Goal: Task Accomplishment & Management: Manage account settings

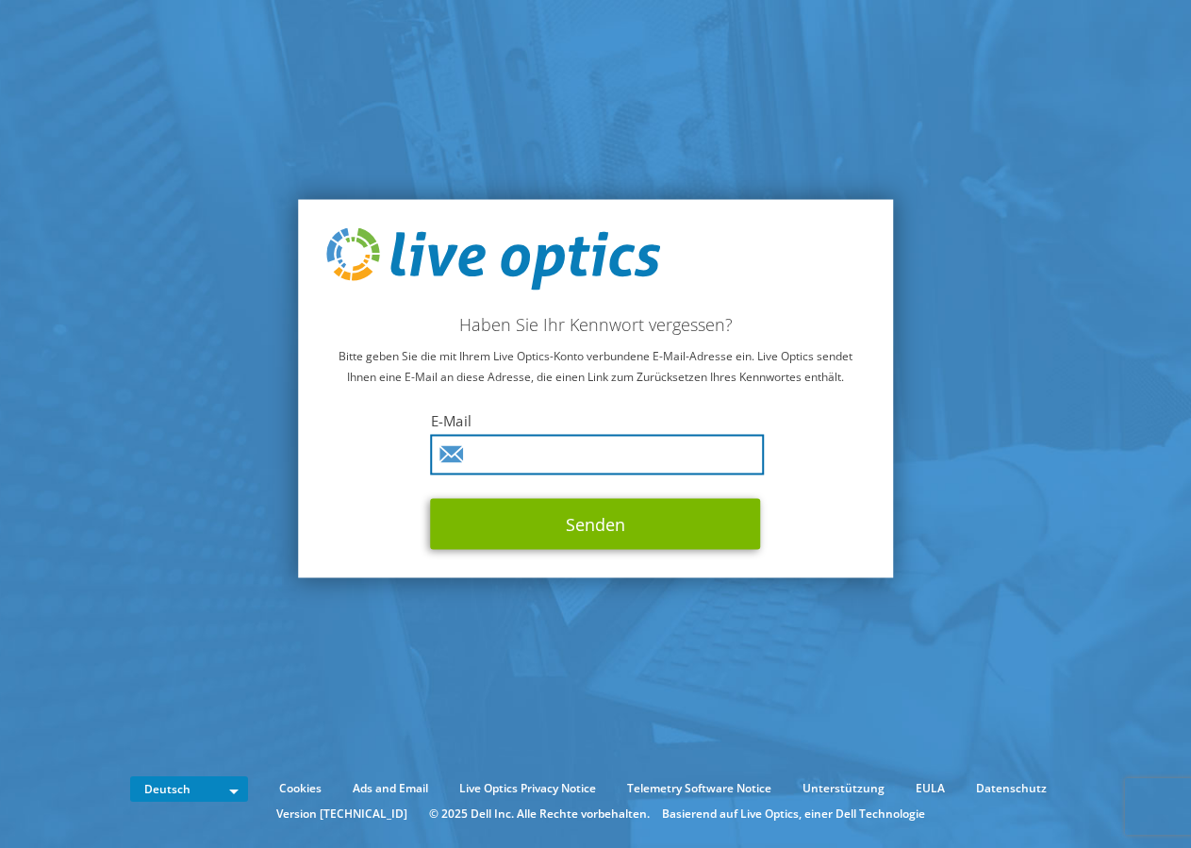
click at [490, 444] on input "text" at bounding box center [598, 454] width 334 height 41
click at [492, 447] on input "text" at bounding box center [598, 454] width 334 height 41
type input "[PERSON_NAME][EMAIL_ADDRESS][DOMAIN_NAME]"
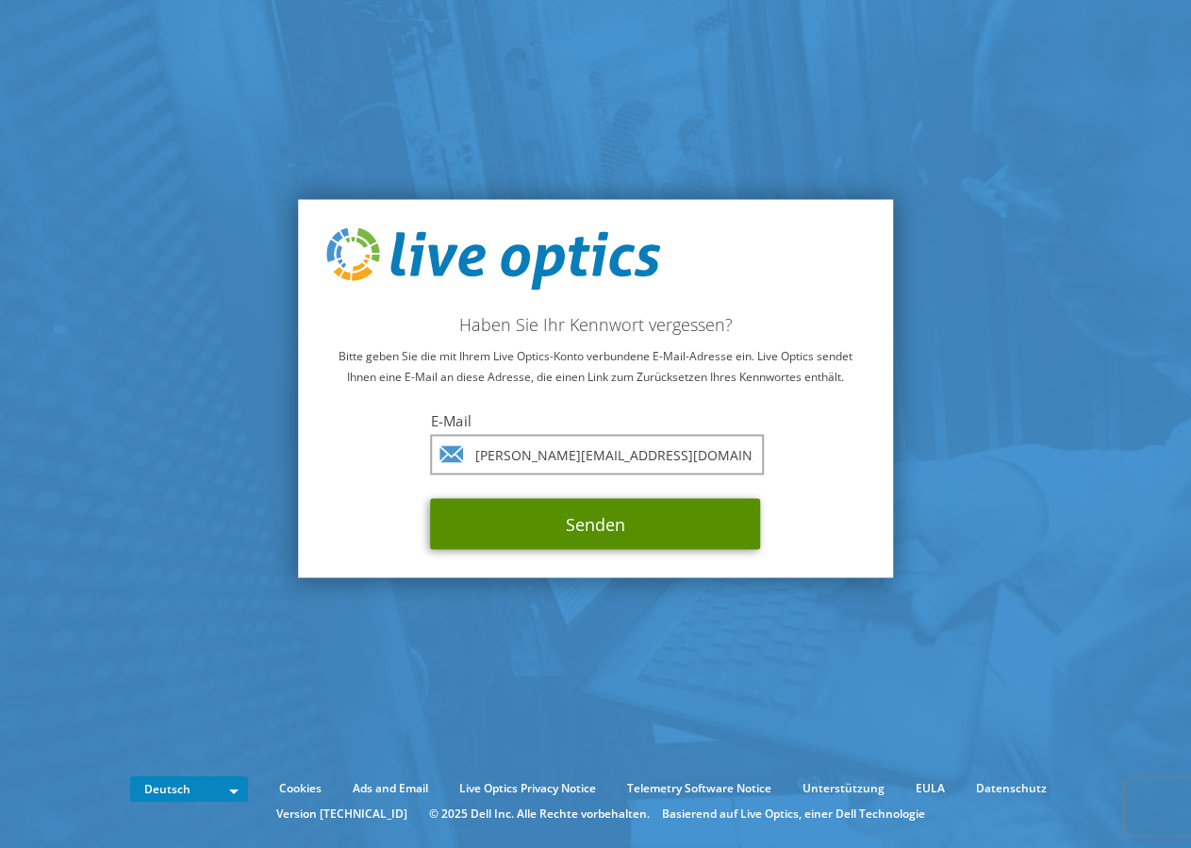
click at [564, 523] on button "Senden" at bounding box center [596, 523] width 330 height 51
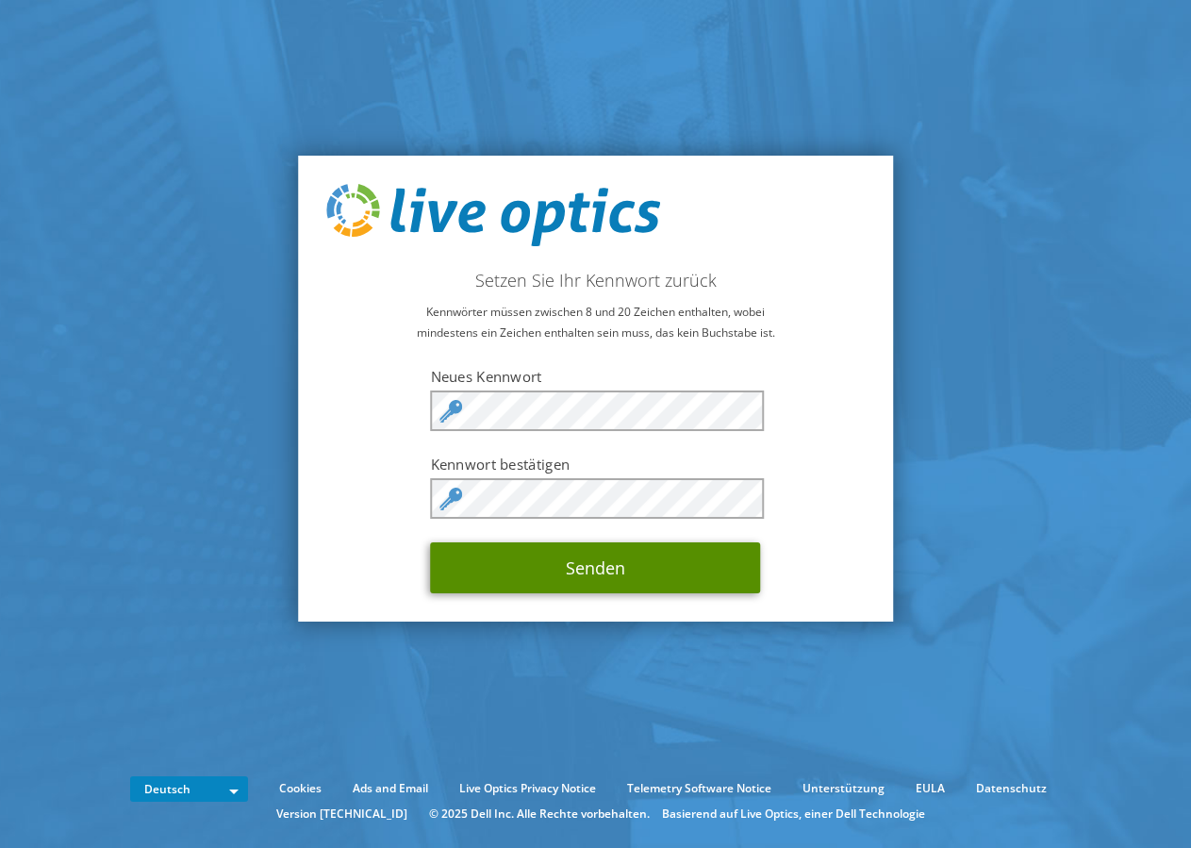
click at [509, 559] on button "Senden" at bounding box center [596, 567] width 330 height 51
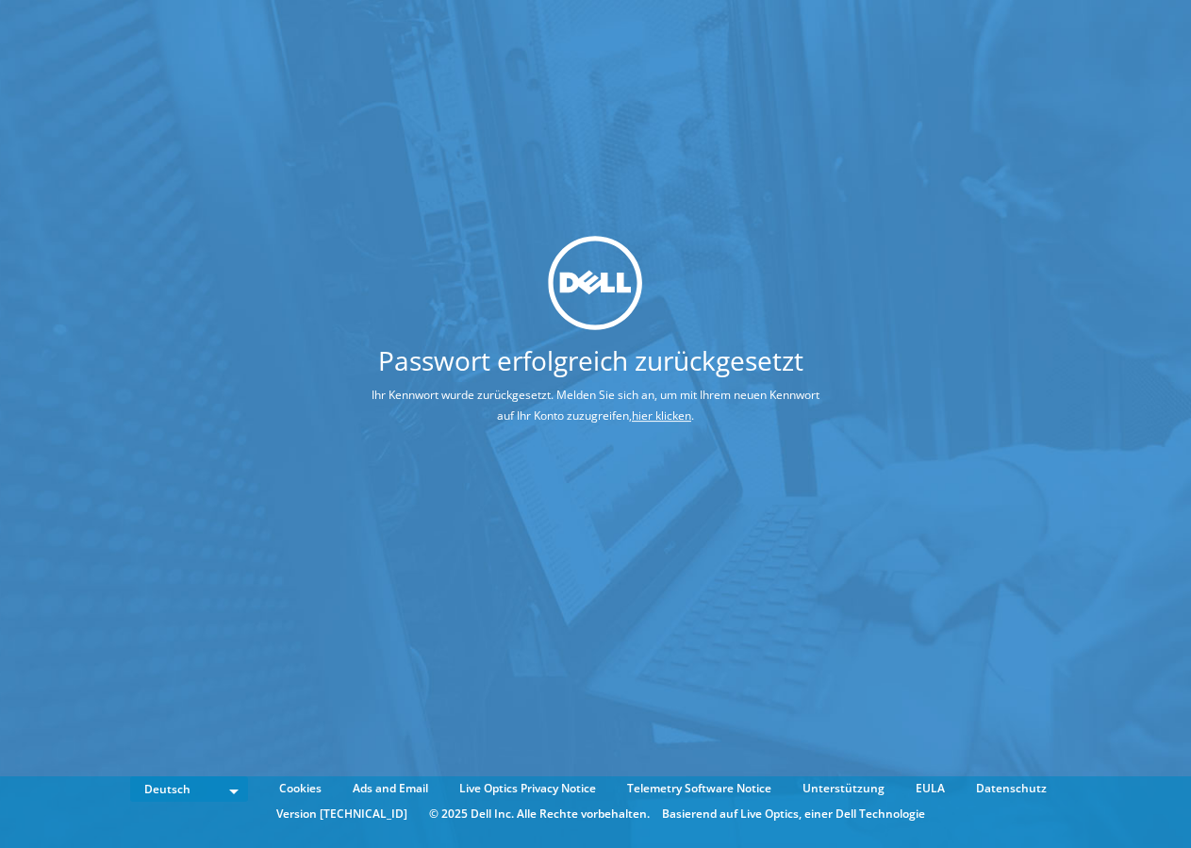
click at [666, 417] on link "hier klicken" at bounding box center [661, 415] width 59 height 16
